Goal: Information Seeking & Learning: Learn about a topic

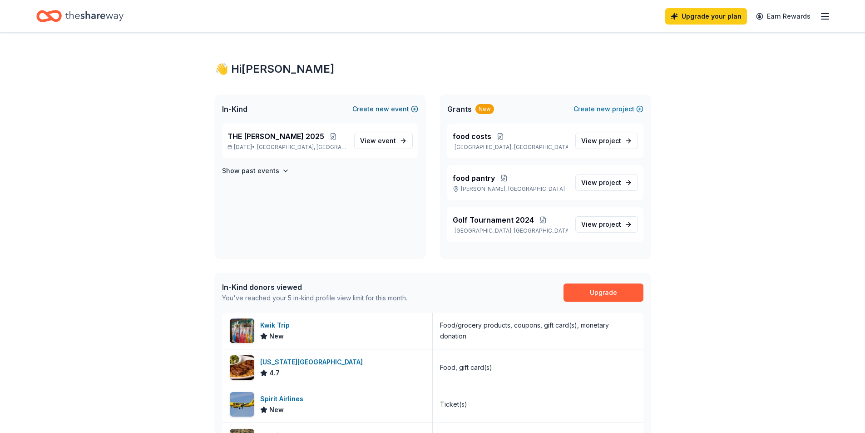
click at [372, 111] on button "Create new event" at bounding box center [385, 108] width 66 height 11
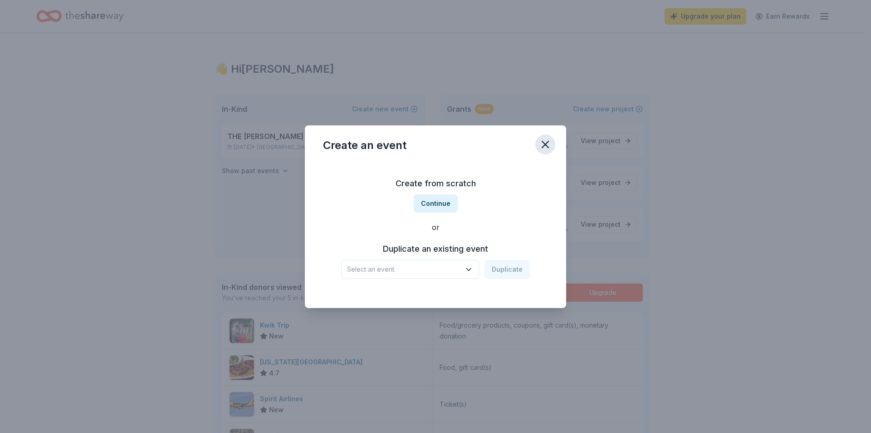
click at [547, 143] on icon "button" at bounding box center [545, 144] width 6 height 6
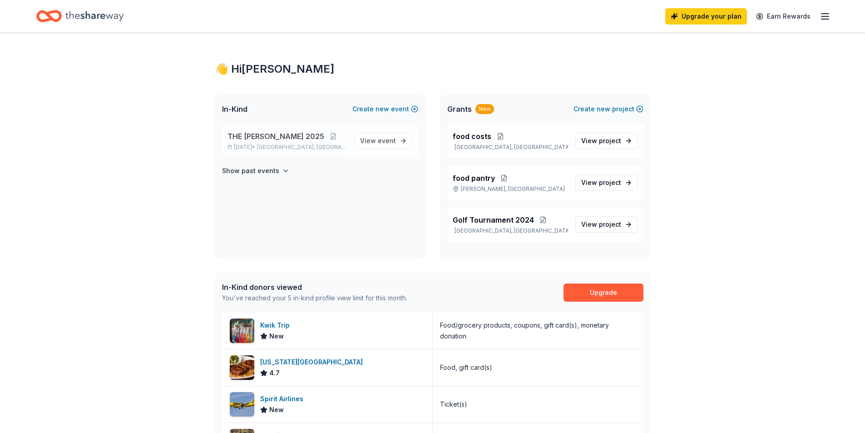
click at [251, 133] on span "THE LOCHER 2025" at bounding box center [275, 136] width 97 height 11
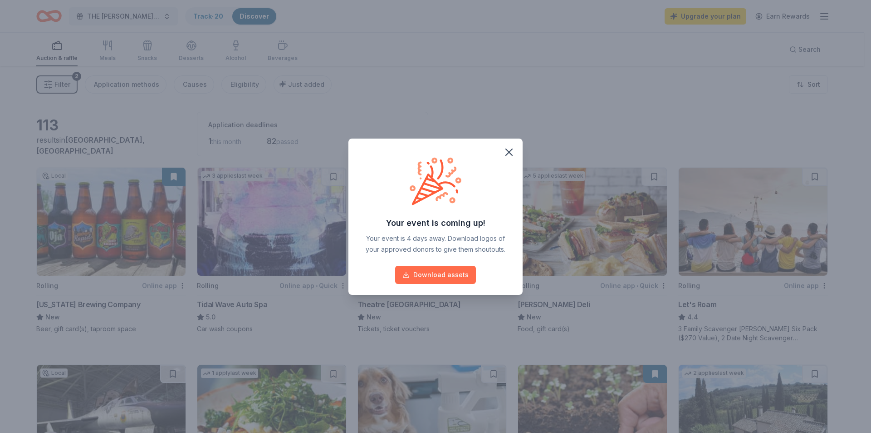
click at [434, 275] on button "Download assets" at bounding box center [435, 275] width 81 height 18
click at [510, 151] on icon "button" at bounding box center [509, 152] width 6 height 6
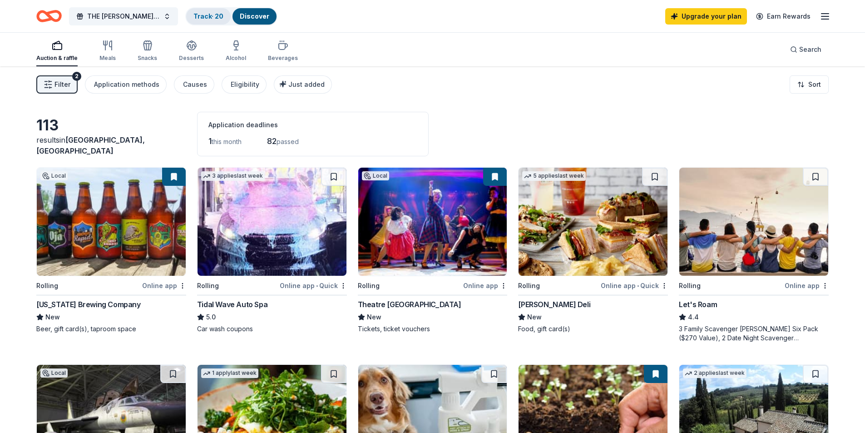
click at [192, 11] on div "Track · 20" at bounding box center [208, 16] width 44 height 16
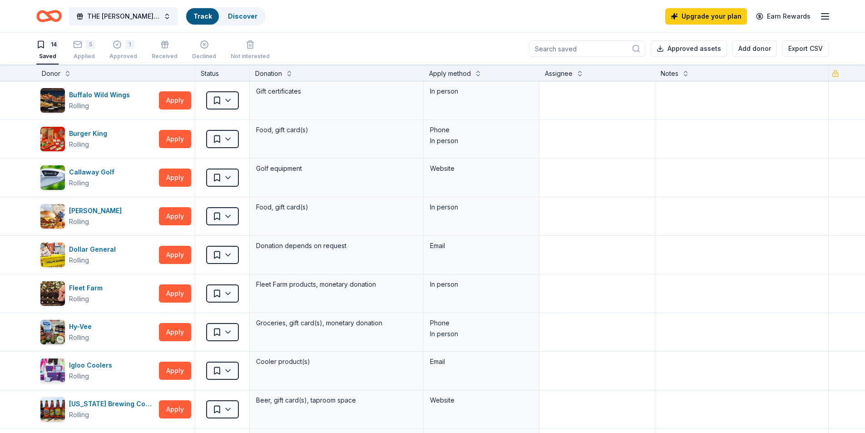
scroll to position [0, 0]
click at [84, 54] on div "Applied" at bounding box center [84, 55] width 22 height 7
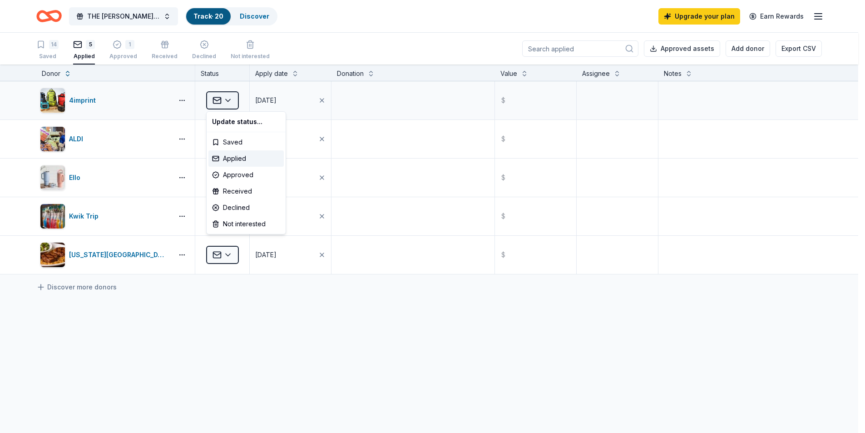
click at [231, 100] on html "THE LOCHER 2025 Track · 20 Discover Upgrade your plan Earn Rewards 14 Saved 5 A…" at bounding box center [432, 216] width 865 height 433
click at [257, 171] on div "Approved" at bounding box center [245, 175] width 75 height 16
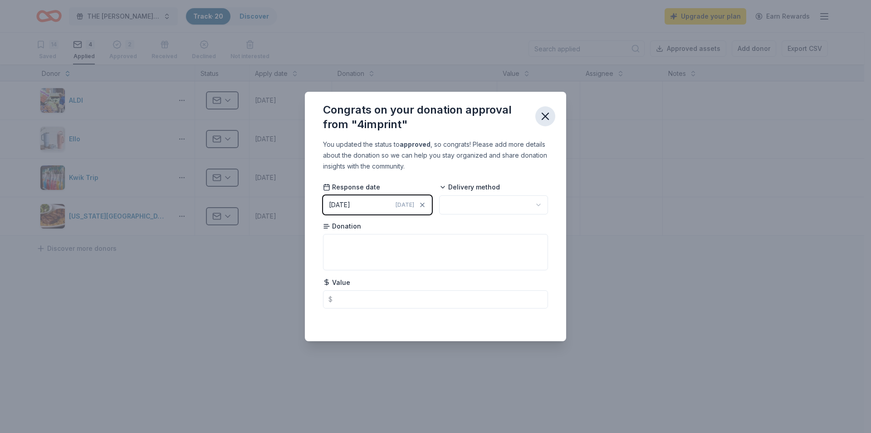
click at [551, 118] on icon "button" at bounding box center [545, 116] width 13 height 13
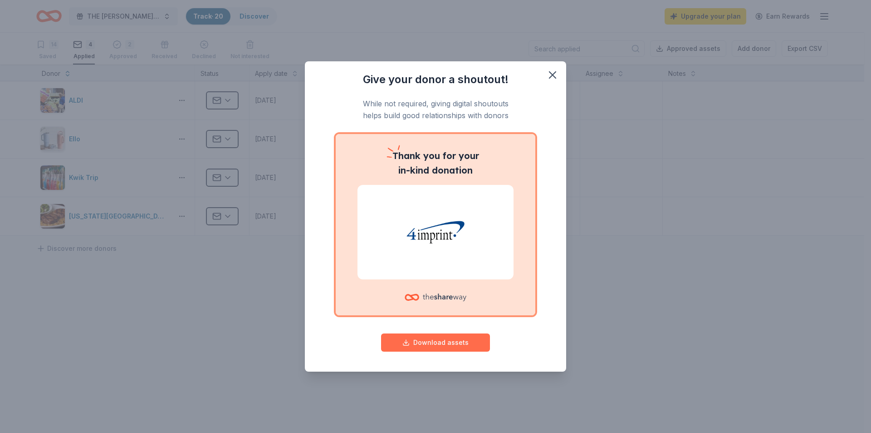
click at [440, 346] on button "Download assets" at bounding box center [435, 342] width 109 height 18
click at [551, 73] on icon "button" at bounding box center [553, 75] width 6 height 6
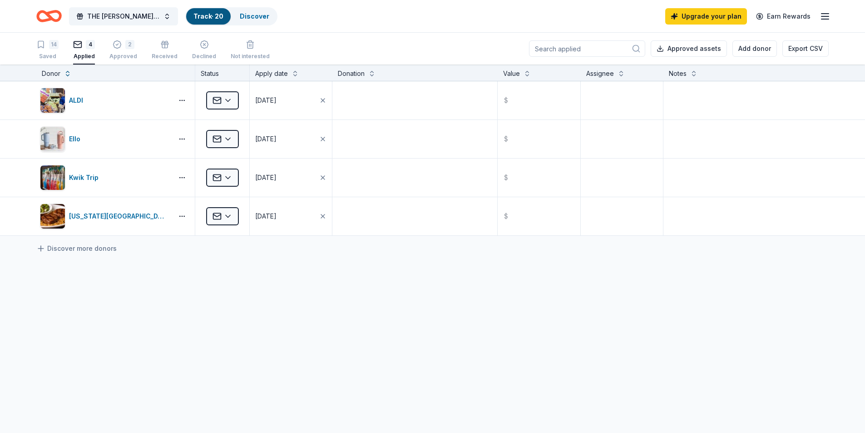
click at [50, 17] on icon "Home" at bounding box center [53, 15] width 14 height 9
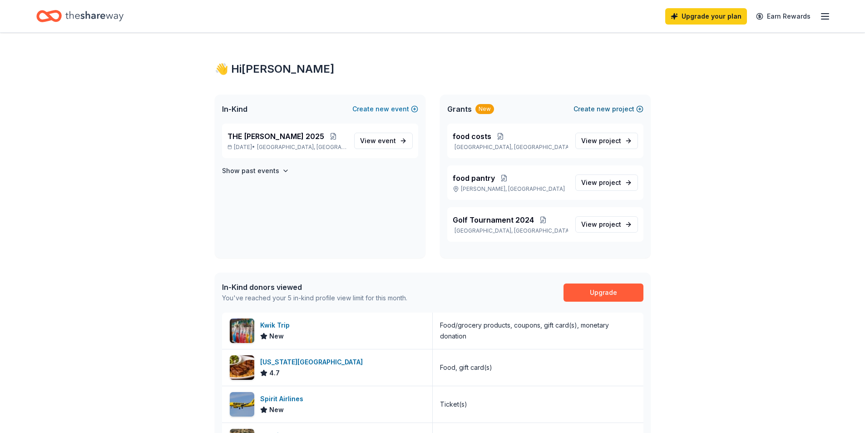
click at [626, 110] on button "Create new project" at bounding box center [608, 108] width 70 height 11
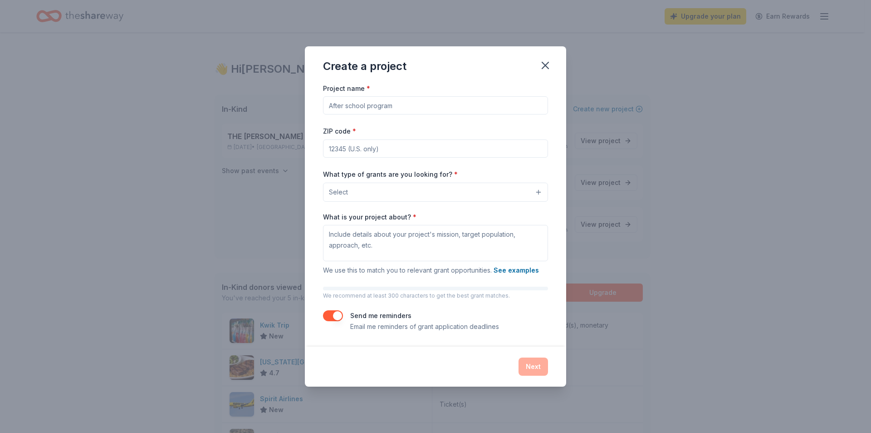
click at [408, 111] on input "Project name *" at bounding box center [435, 105] width 225 height 18
type input "C"
type input "Backpack Program"
click at [419, 145] on input "ZIP code *" at bounding box center [435, 148] width 225 height 18
type input "52401"
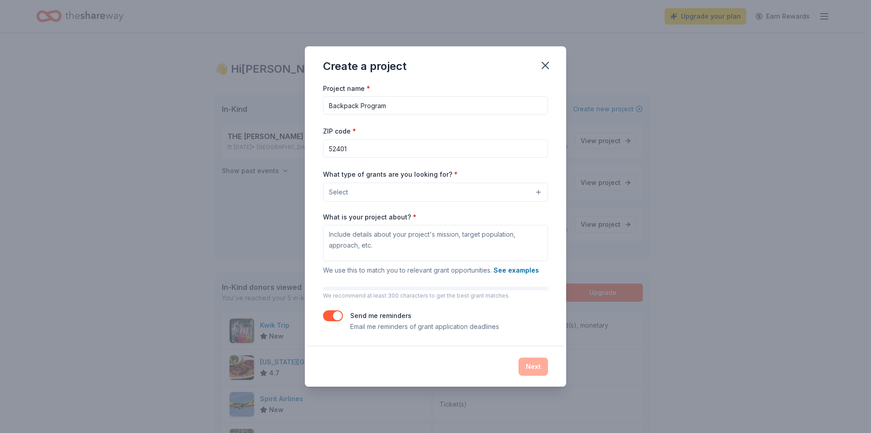
click at [412, 191] on button "Select" at bounding box center [435, 191] width 225 height 19
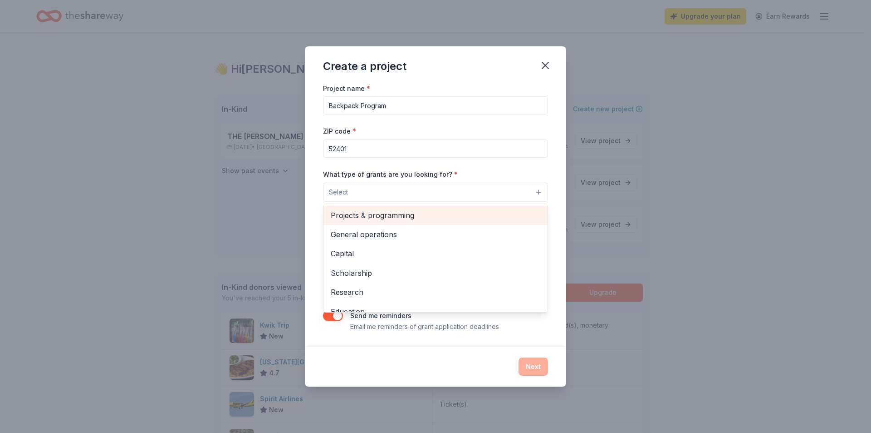
click at [386, 220] on span "Projects & programming" at bounding box center [436, 215] width 210 height 12
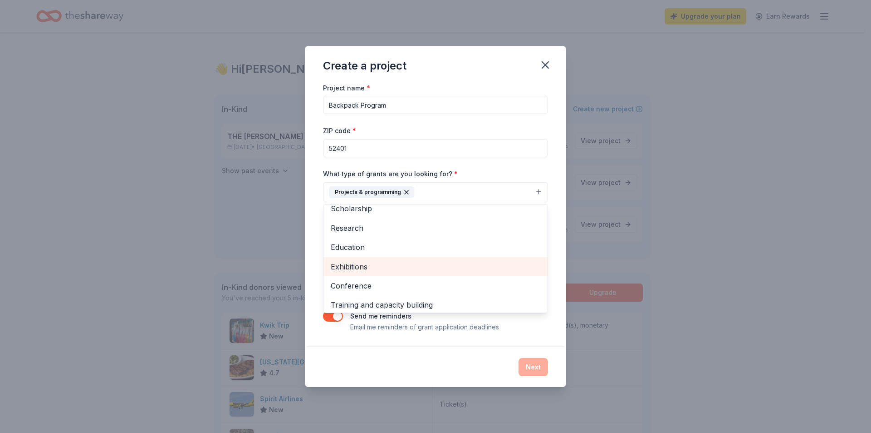
scroll to position [88, 0]
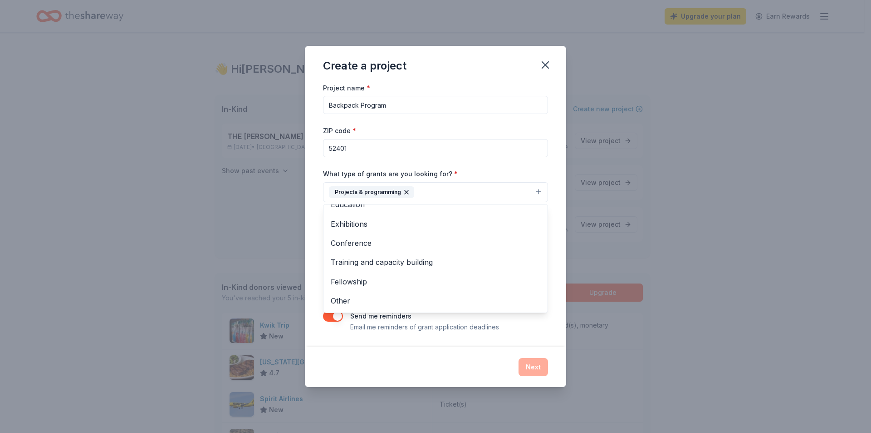
click at [554, 184] on div "Project name * Backpack Program ZIP code * 52401 What type of grants are you lo…" at bounding box center [435, 214] width 261 height 265
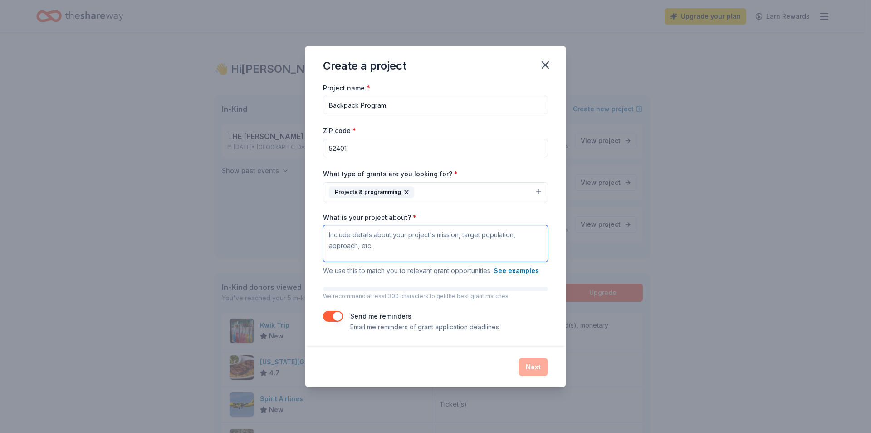
click at [354, 242] on textarea "What is your project about? *" at bounding box center [435, 243] width 225 height 36
click at [403, 192] on icon "button" at bounding box center [406, 191] width 7 height 7
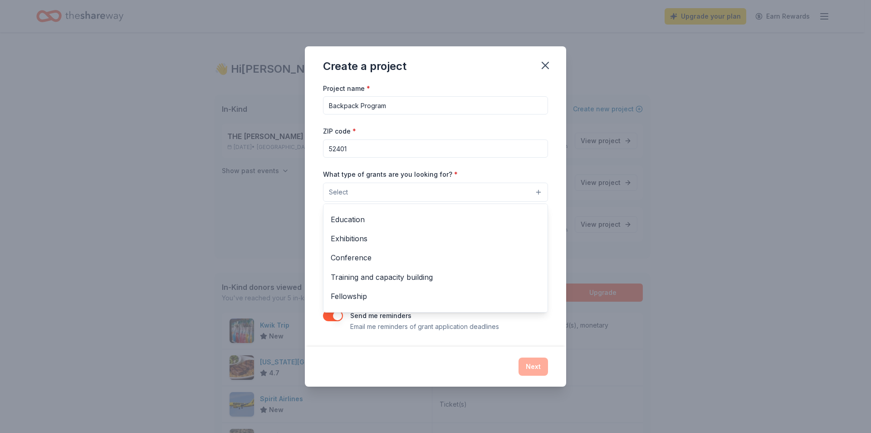
scroll to position [107, 0]
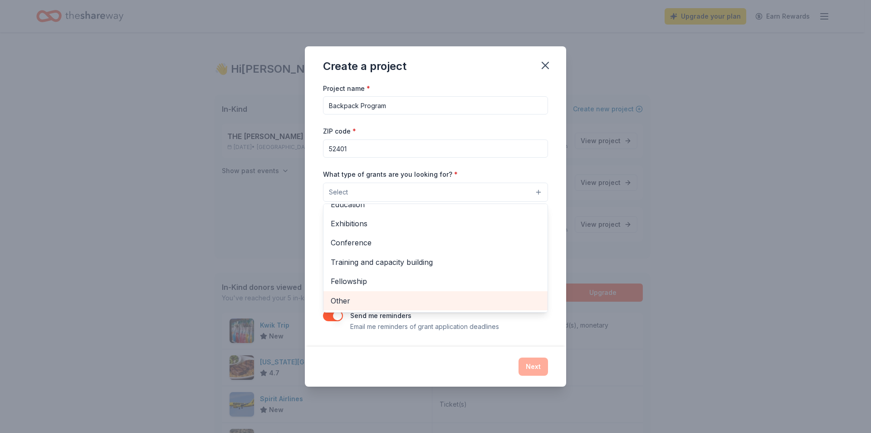
click at [353, 301] on span "Other" at bounding box center [436, 301] width 210 height 12
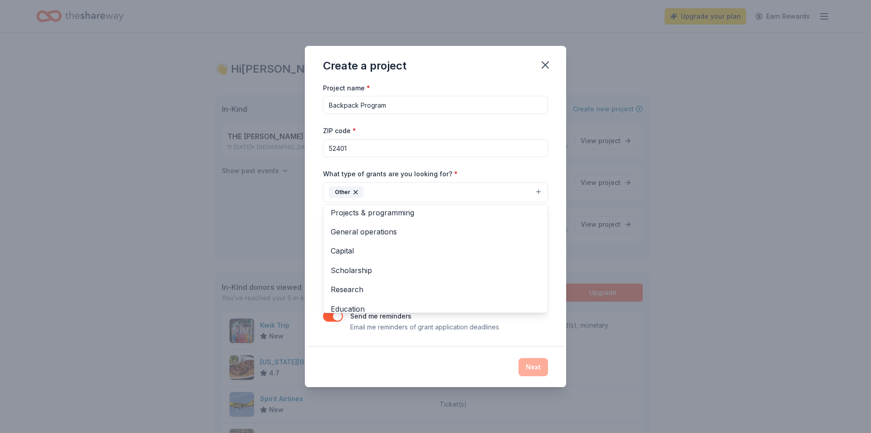
scroll to position [0, 0]
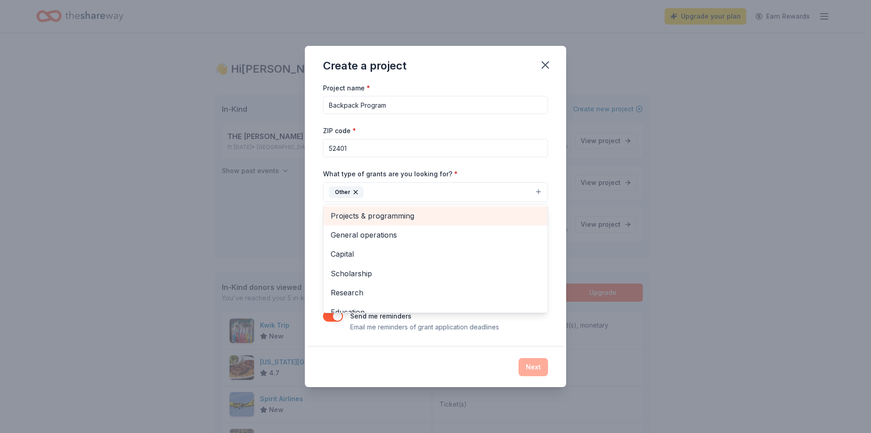
drag, startPoint x: 500, startPoint y: 213, endPoint x: 487, endPoint y: 230, distance: 20.7
click at [498, 214] on span "Projects & programming" at bounding box center [436, 216] width 210 height 12
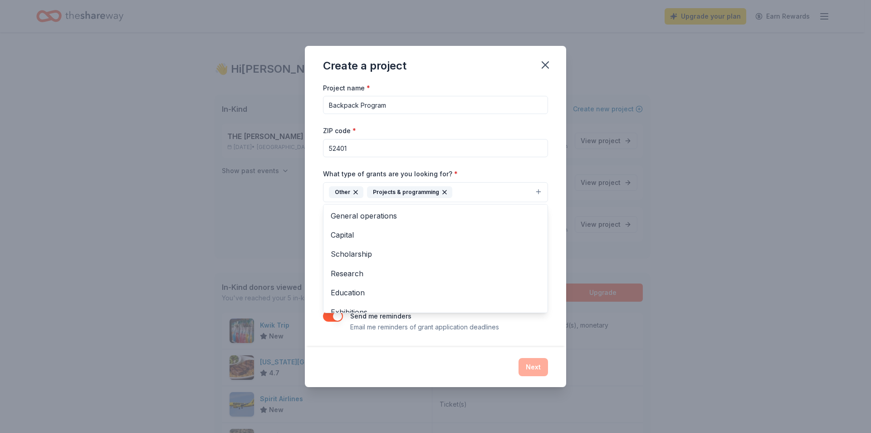
click at [533, 168] on div "What type of grants are you looking for? * Other Projects & programming General…" at bounding box center [435, 185] width 225 height 34
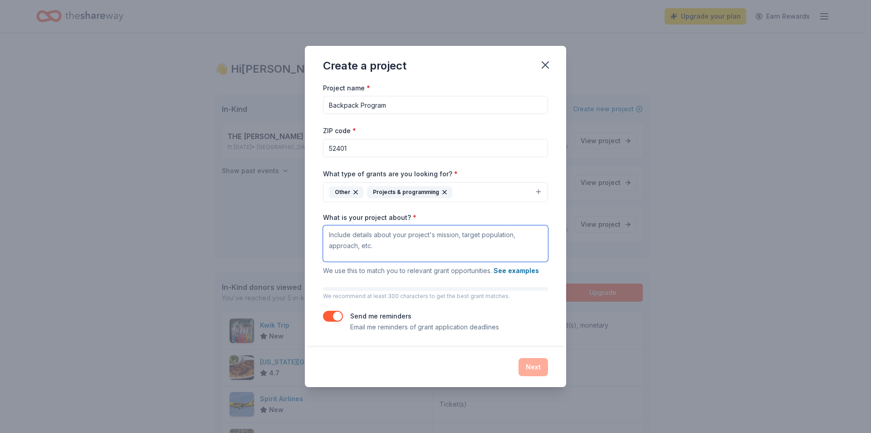
click at [352, 254] on textarea "What is your project about? *" at bounding box center [435, 243] width 225 height 36
type textarea "E"
click at [513, 271] on button "See examples" at bounding box center [516, 270] width 45 height 11
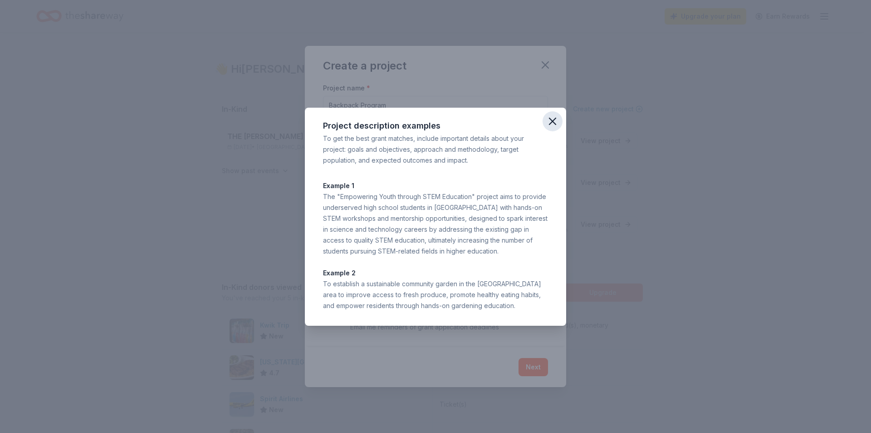
click at [553, 124] on icon "button" at bounding box center [552, 121] width 13 height 13
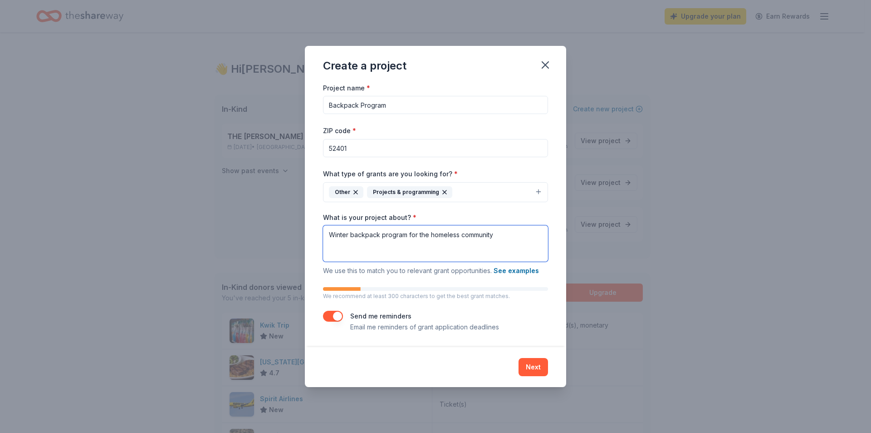
click at [519, 236] on textarea "Winter backpack program for the homeless community" at bounding box center [435, 243] width 225 height 36
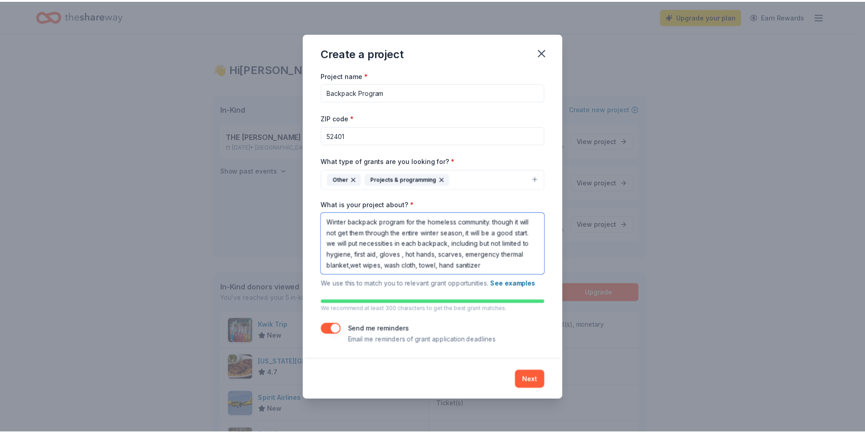
scroll to position [1, 0]
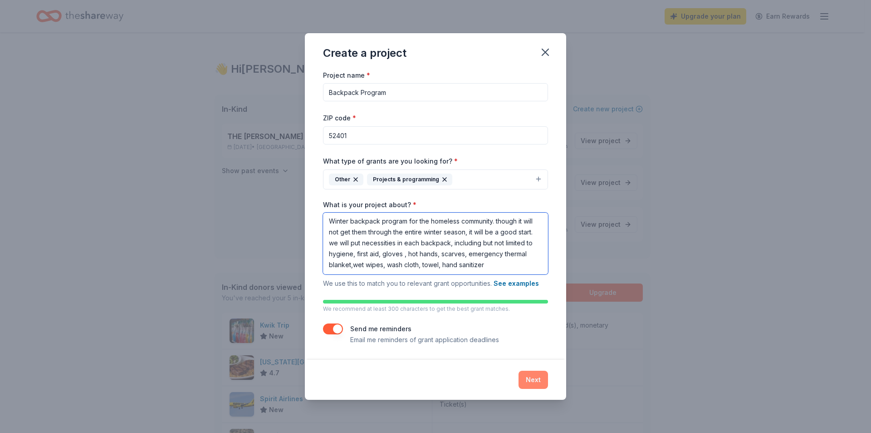
type textarea "Winter backpack program for the homeless community. though it will not get them…"
click at [539, 379] on button "Next" at bounding box center [534, 379] width 30 height 18
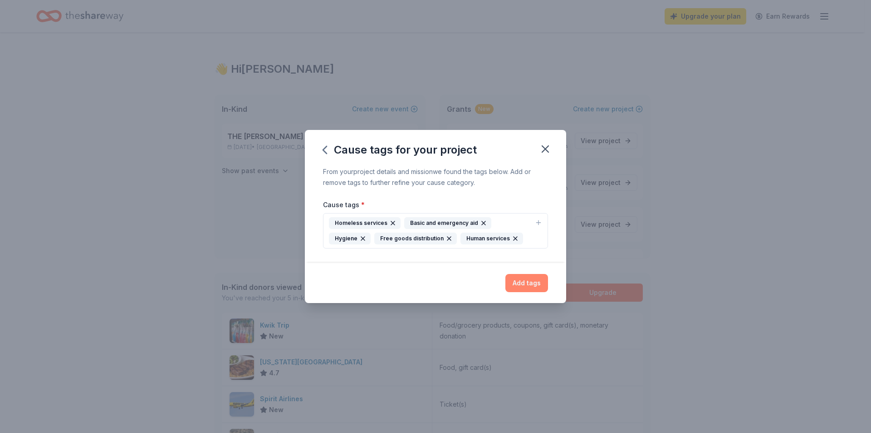
click at [520, 286] on button "Add tags" at bounding box center [527, 283] width 43 height 18
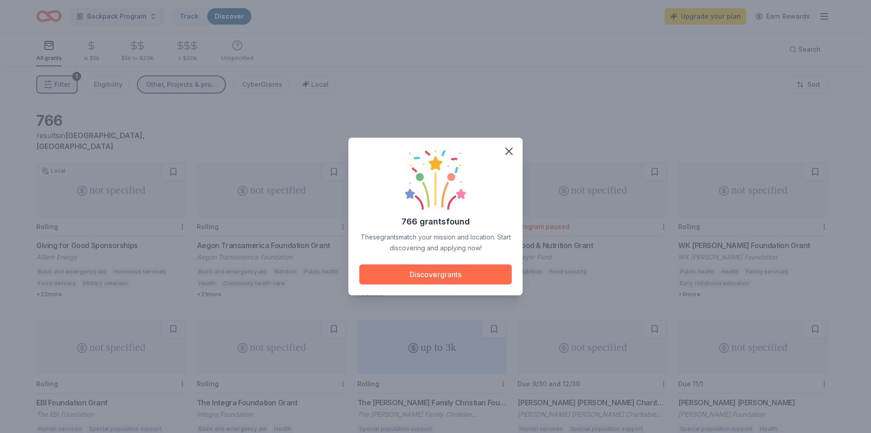
click at [464, 269] on button "Discover grants" at bounding box center [435, 274] width 153 height 20
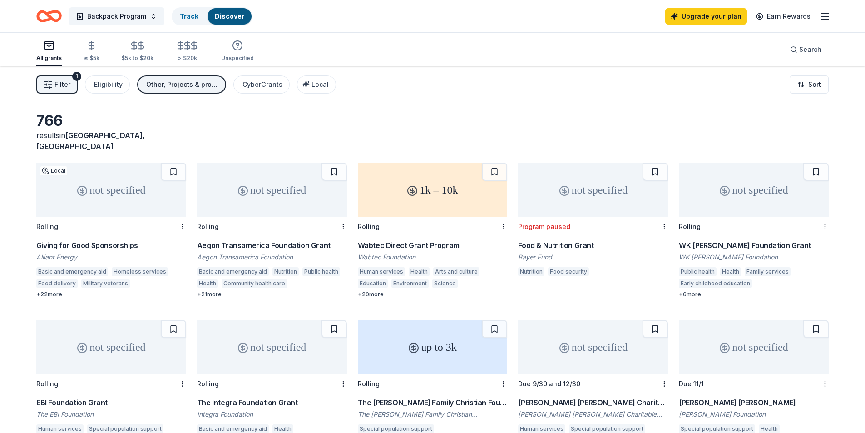
click at [114, 240] on div "Giving for Good Sponsorships" at bounding box center [111, 245] width 150 height 11
click at [279, 240] on div "Aegon Transamerica Foundation Grant" at bounding box center [272, 245] width 150 height 11
click at [429, 178] on div "1k – 10k" at bounding box center [433, 189] width 150 height 54
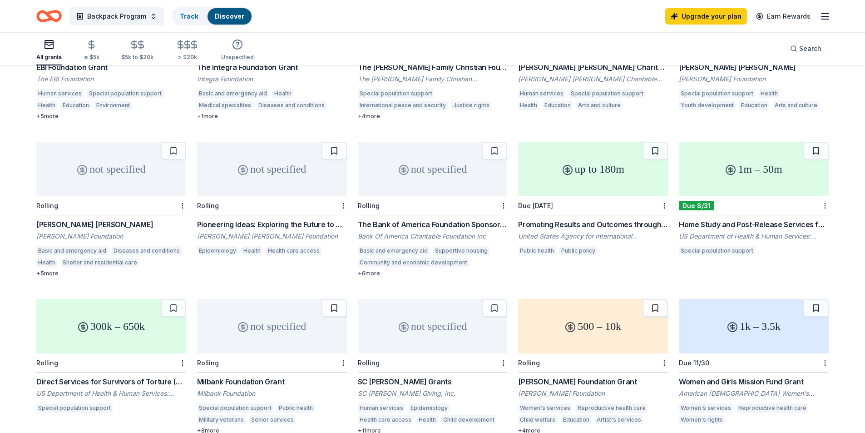
scroll to position [356, 0]
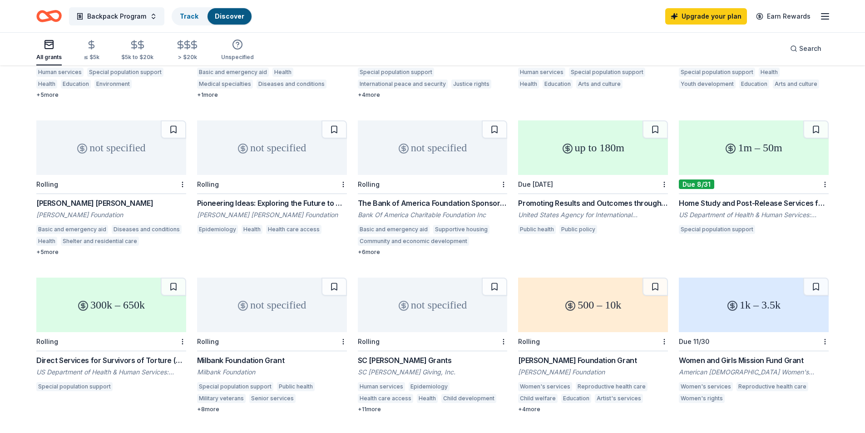
click at [465, 199] on div "The Bank of America Foundation Sponsorship Program Bank Of America Charitable F…" at bounding box center [433, 226] width 150 height 58
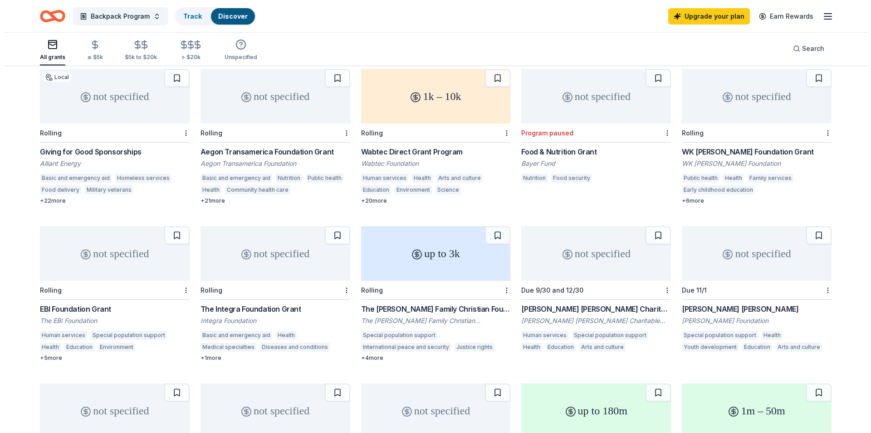
scroll to position [0, 0]
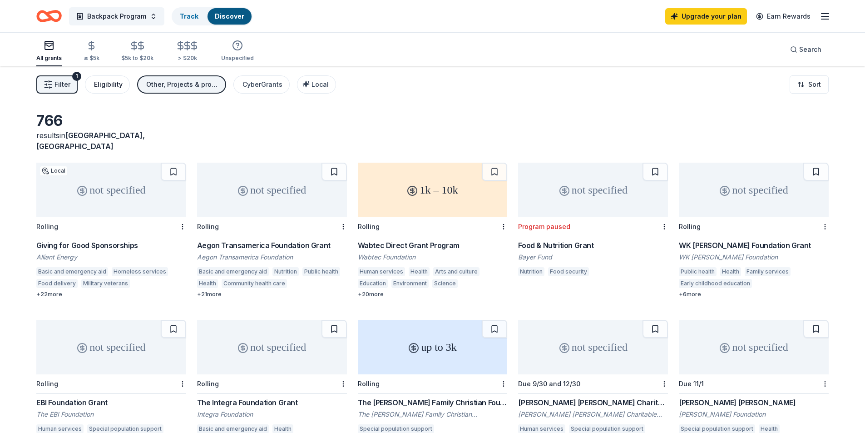
click at [115, 85] on div "Eligibility" at bounding box center [108, 84] width 29 height 11
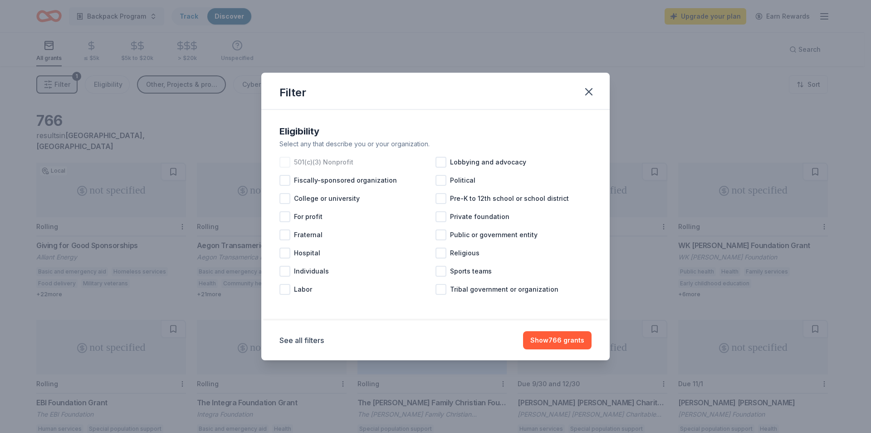
click at [287, 161] on div at bounding box center [285, 162] width 11 height 11
click at [310, 340] on button "See all filters" at bounding box center [302, 340] width 44 height 11
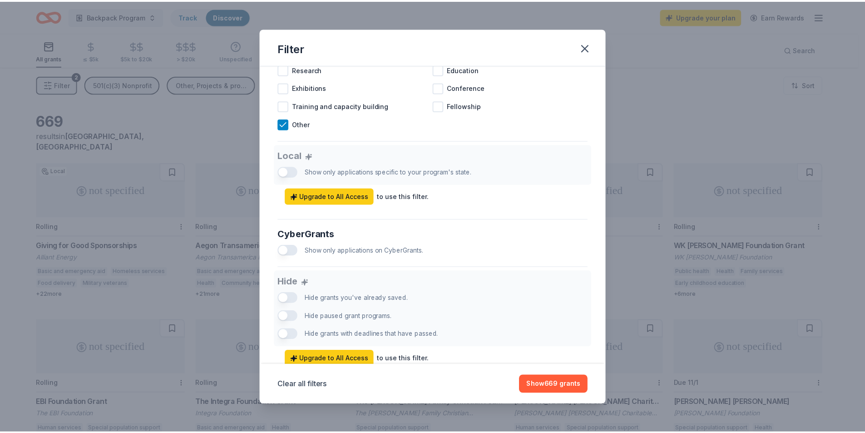
scroll to position [481, 0]
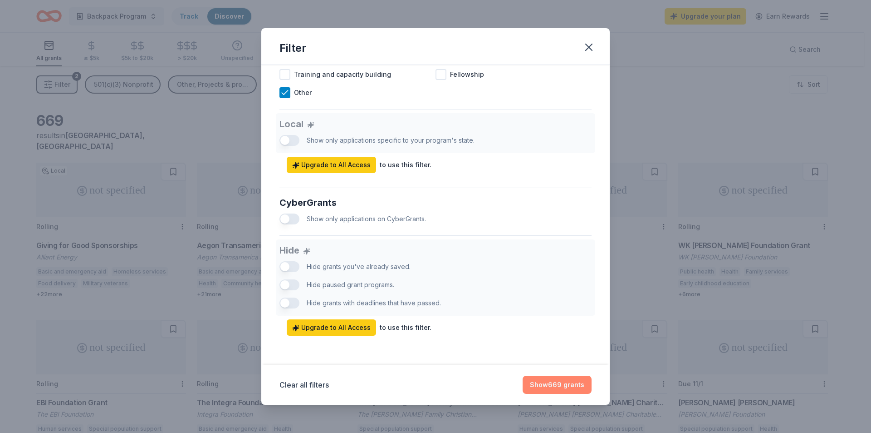
click at [575, 384] on button "Show 669 grants" at bounding box center [557, 384] width 69 height 18
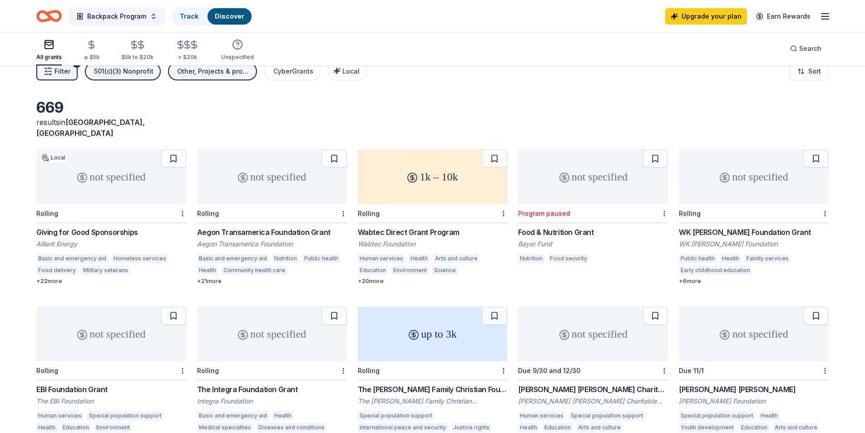
scroll to position [0, 0]
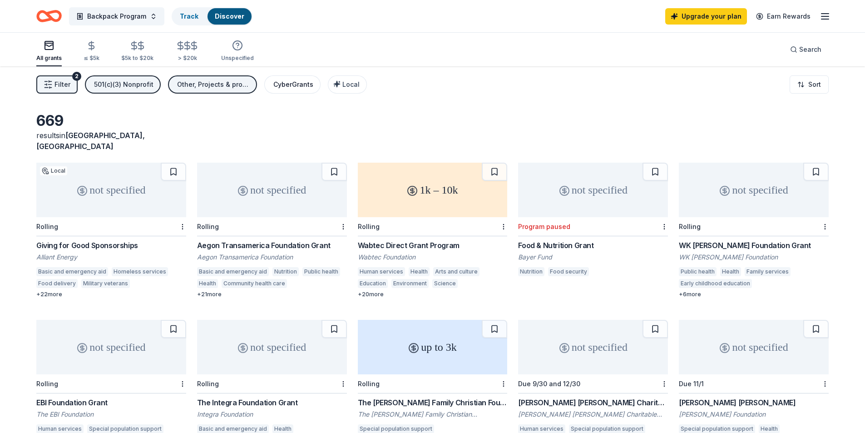
click at [304, 89] on div "CyberGrants" at bounding box center [293, 84] width 40 height 11
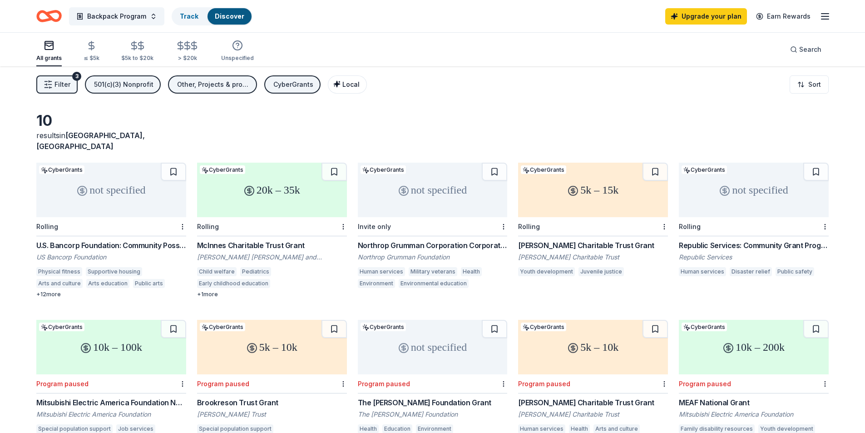
click at [330, 81] on button "Local" at bounding box center [347, 84] width 39 height 18
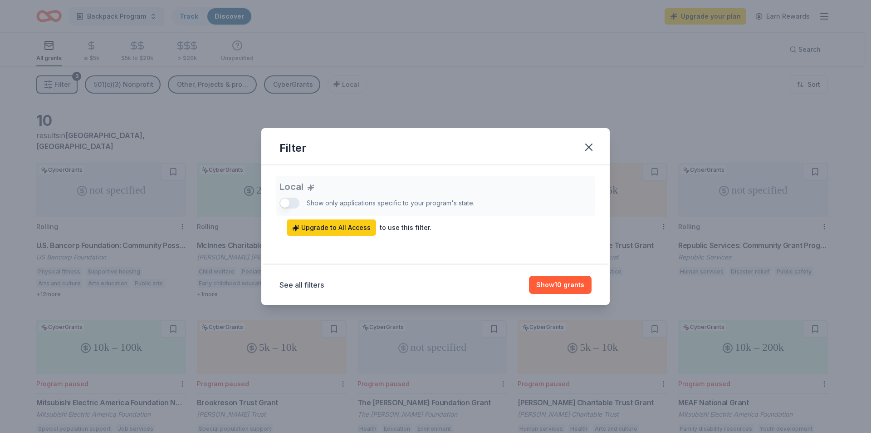
click at [295, 203] on div "Local Show only applications specific to your program's state. Upgrade to All A…" at bounding box center [436, 206] width 312 height 60
click at [557, 285] on button "Show 10 grants" at bounding box center [560, 285] width 63 height 18
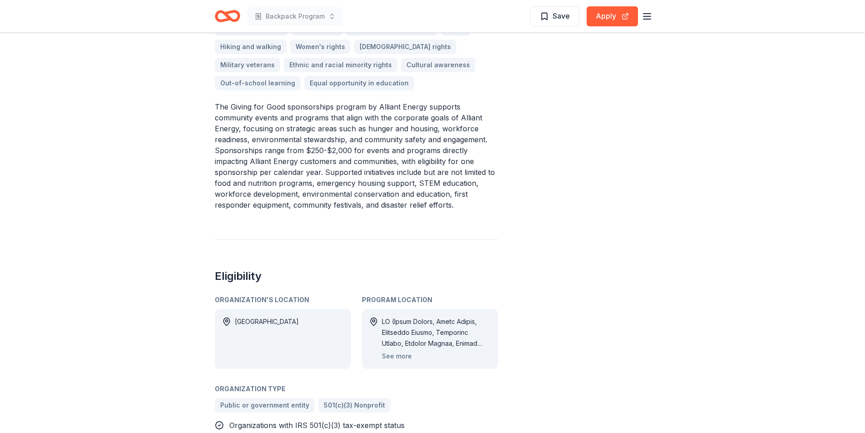
scroll to position [408, 0]
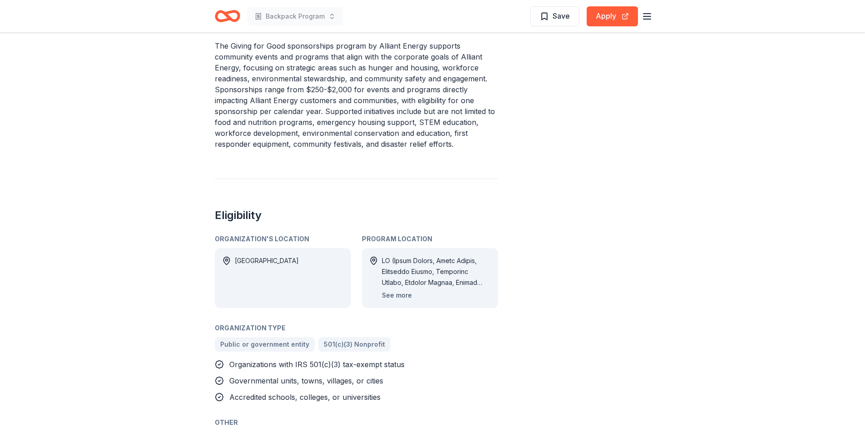
click at [395, 297] on button "See more" at bounding box center [397, 295] width 30 height 11
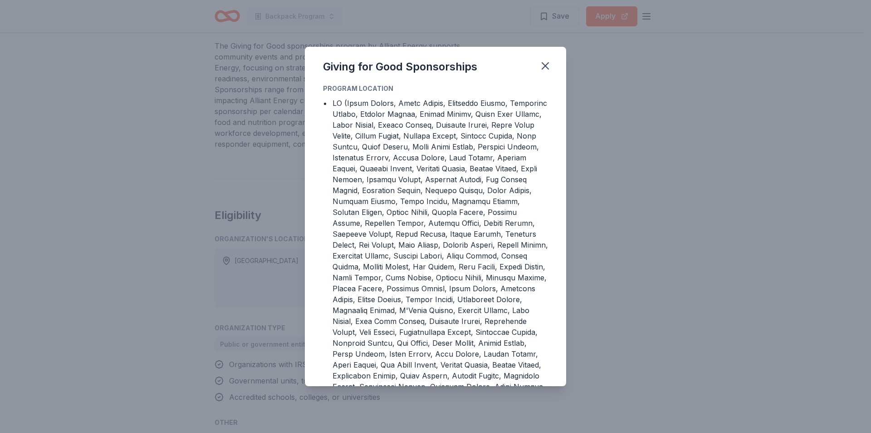
drag, startPoint x: 547, startPoint y: 68, endPoint x: 545, endPoint y: 80, distance: 12.6
click at [547, 68] on icon "button" at bounding box center [545, 65] width 13 height 13
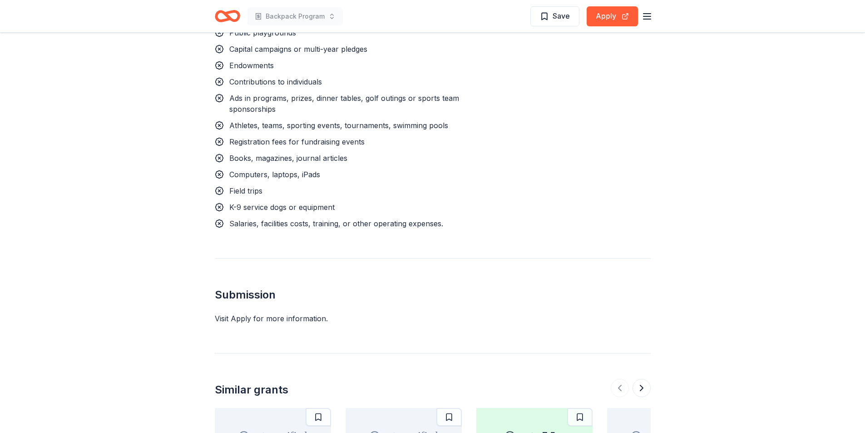
scroll to position [1180, 0]
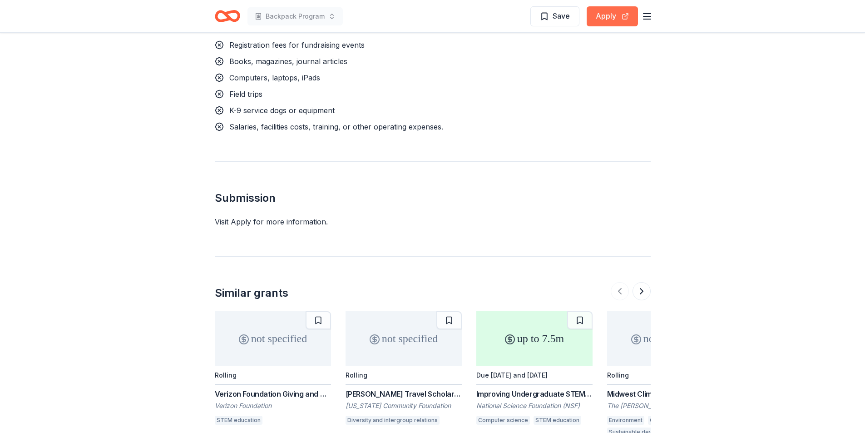
click at [607, 15] on button "Apply" at bounding box center [611, 16] width 51 height 20
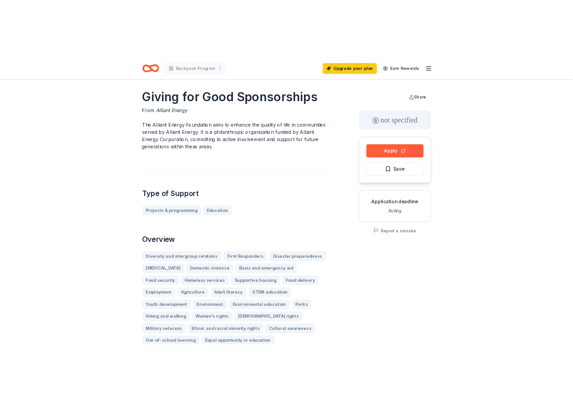
scroll to position [0, 0]
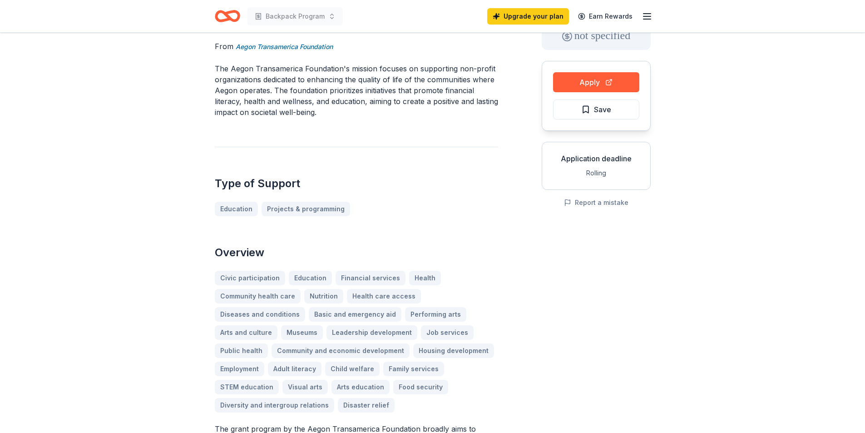
scroll to position [45, 0]
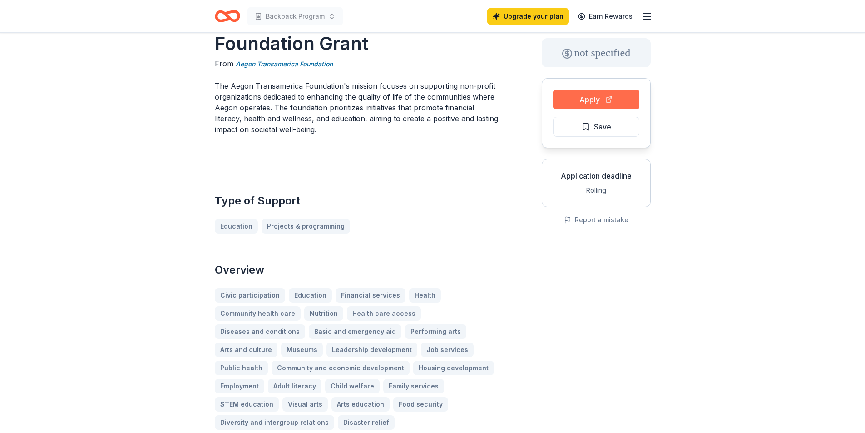
click at [600, 97] on button "Apply" at bounding box center [596, 99] width 86 height 20
click at [0, 7] on header "Backpack Program Upgrade your plan Earn Rewards" at bounding box center [432, 16] width 865 height 33
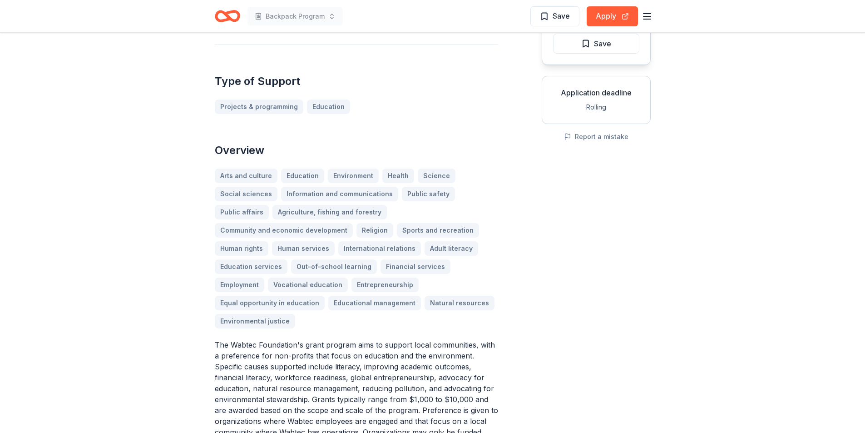
scroll to position [136, 0]
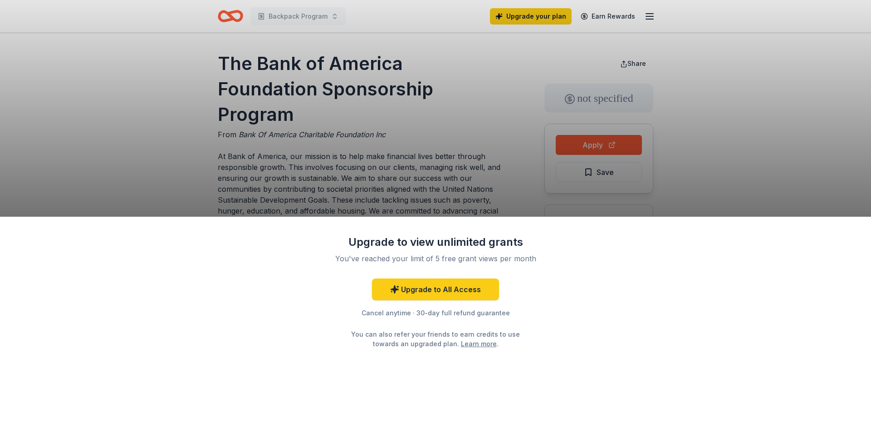
click at [463, 122] on div "Upgrade to view unlimited grants You've reached your limit of 5 free grant view…" at bounding box center [435, 216] width 871 height 433
